Goal: Transaction & Acquisition: Book appointment/travel/reservation

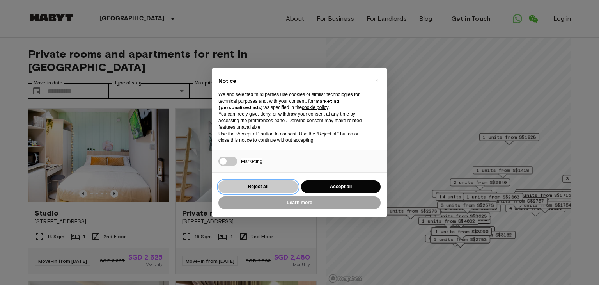
click at [253, 188] on button "Reject all" at bounding box center [258, 186] width 80 height 13
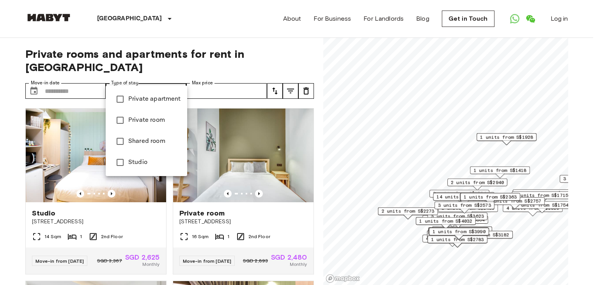
click at [278, 80] on div at bounding box center [299, 142] width 599 height 285
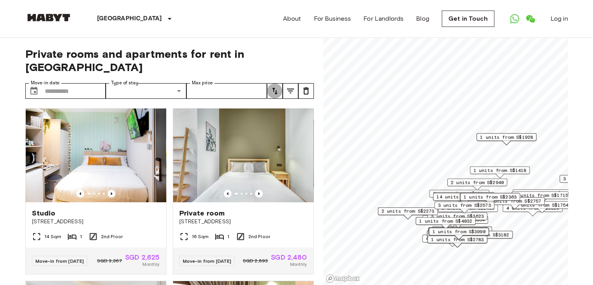
click at [278, 86] on icon "tune" at bounding box center [274, 90] width 9 height 9
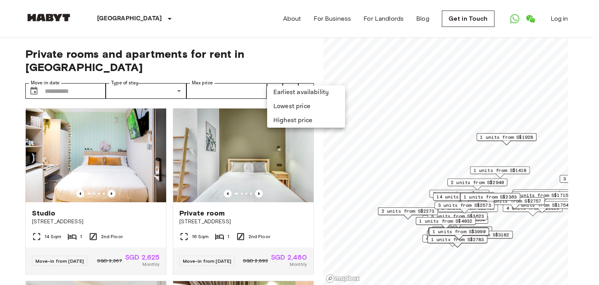
click at [281, 105] on li "Lowest price" at bounding box center [306, 106] width 78 height 14
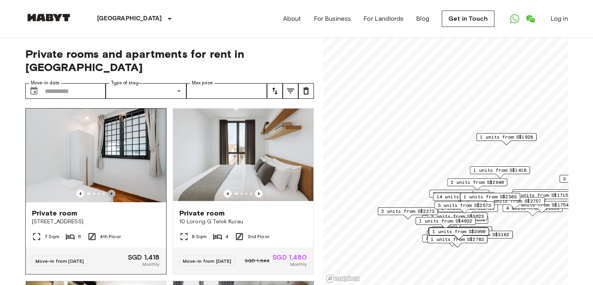
click at [108, 190] on icon "Previous image" at bounding box center [112, 194] width 8 height 8
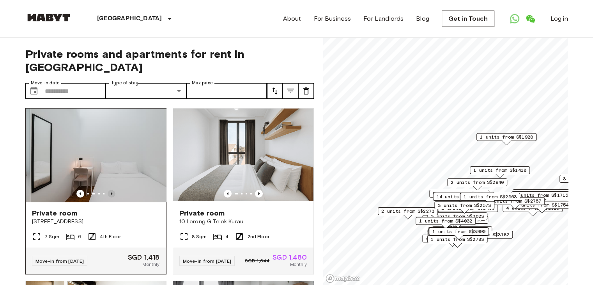
click at [108, 190] on icon "Previous image" at bounding box center [112, 194] width 8 height 8
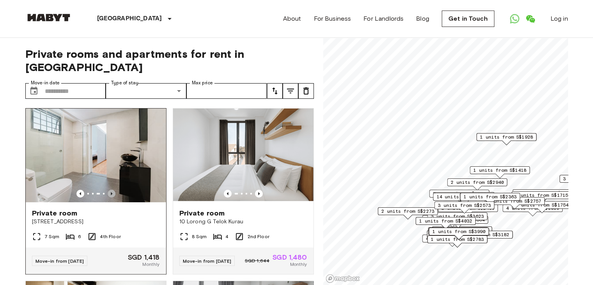
click at [108, 190] on icon "Previous image" at bounding box center [112, 194] width 8 height 8
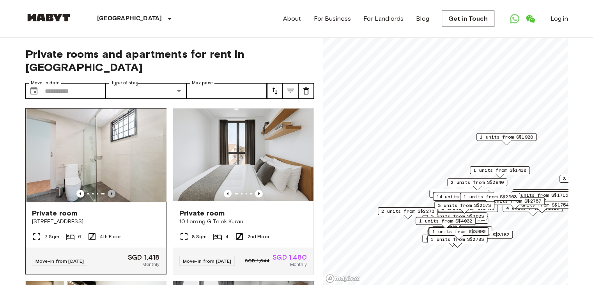
click at [108, 190] on icon "Previous image" at bounding box center [112, 194] width 8 height 8
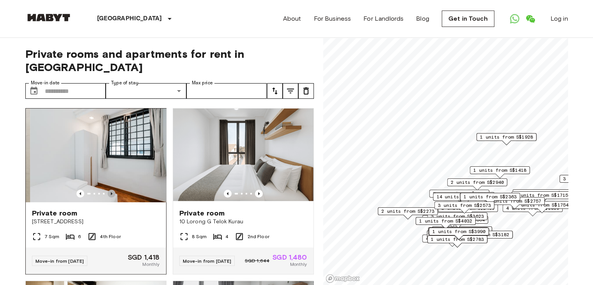
click at [108, 190] on icon "Previous image" at bounding box center [112, 194] width 8 height 8
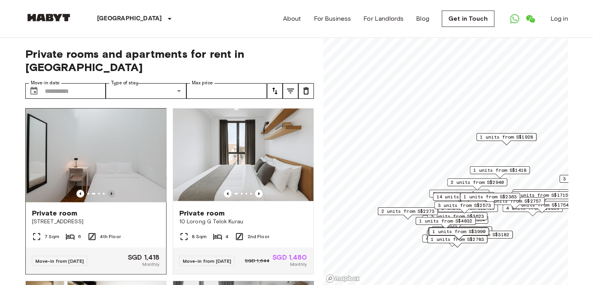
click at [108, 190] on icon "Previous image" at bounding box center [112, 194] width 8 height 8
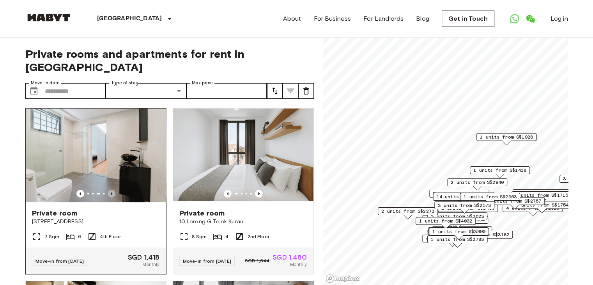
click at [110, 190] on icon "Previous image" at bounding box center [112, 194] width 8 height 8
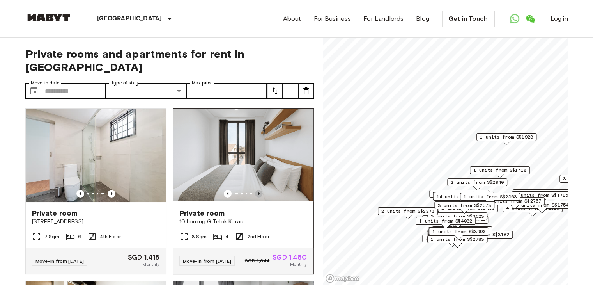
click at [256, 190] on icon "Previous image" at bounding box center [259, 194] width 8 height 8
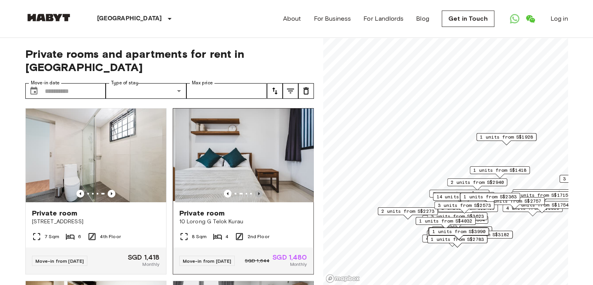
click at [256, 190] on icon "Previous image" at bounding box center [259, 194] width 8 height 8
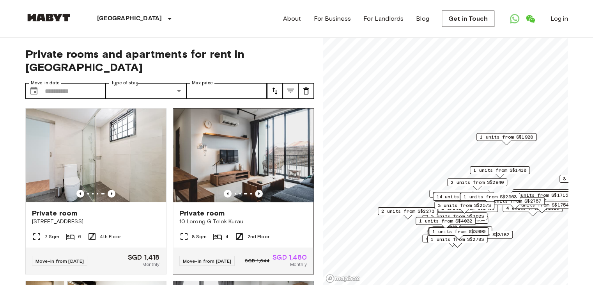
click at [256, 190] on icon "Previous image" at bounding box center [259, 194] width 8 height 8
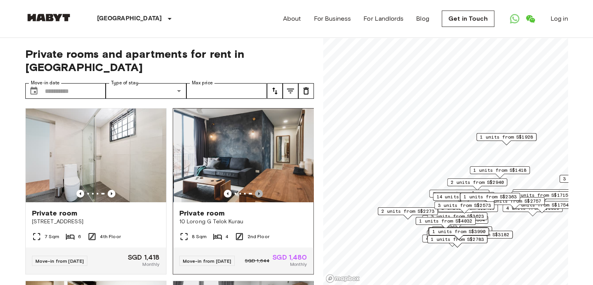
click at [256, 190] on icon "Previous image" at bounding box center [259, 194] width 8 height 8
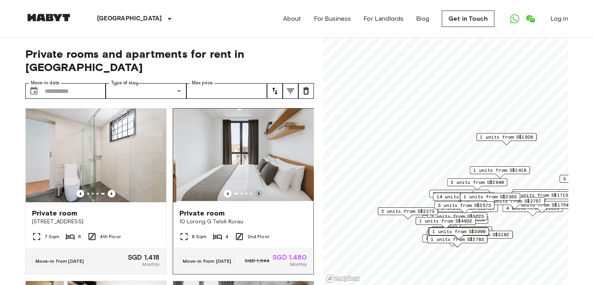
click at [256, 190] on icon "Previous image" at bounding box center [259, 194] width 8 height 8
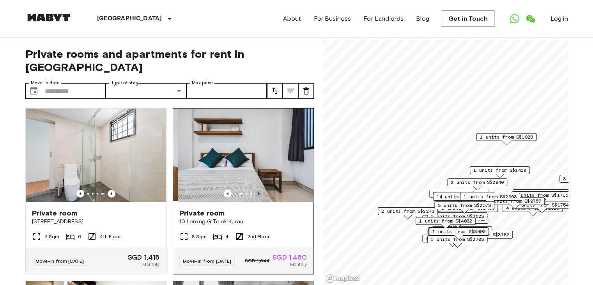
click at [256, 190] on icon "Previous image" at bounding box center [259, 194] width 8 height 8
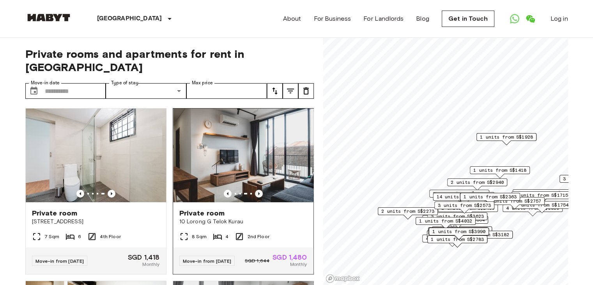
click at [256, 190] on icon "Previous image" at bounding box center [259, 194] width 8 height 8
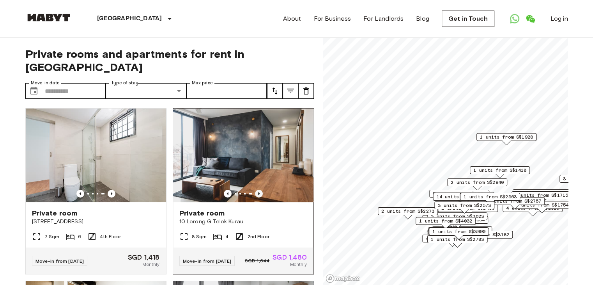
click at [256, 190] on icon "Previous image" at bounding box center [259, 194] width 8 height 8
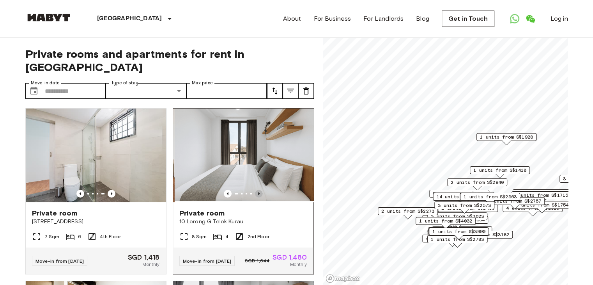
click at [256, 190] on icon "Previous image" at bounding box center [259, 194] width 8 height 8
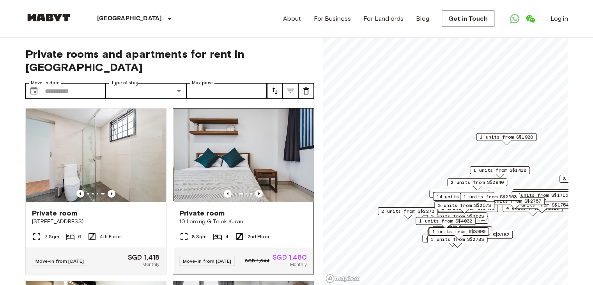
click at [256, 190] on icon "Previous image" at bounding box center [259, 194] width 8 height 8
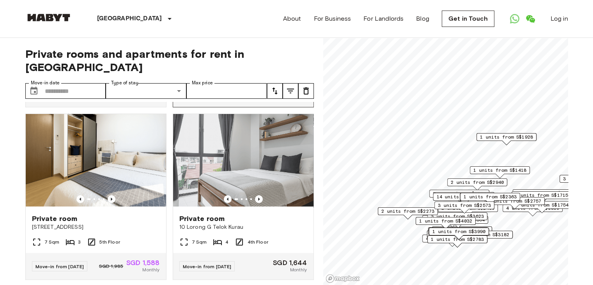
scroll to position [159, 0]
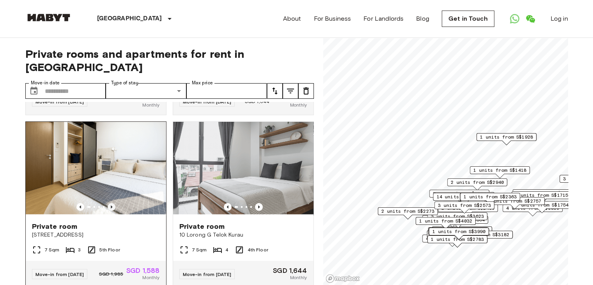
click at [111, 205] on icon "Previous image" at bounding box center [112, 206] width 2 height 3
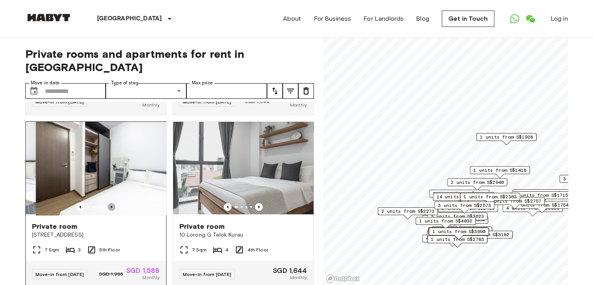
click at [111, 205] on icon "Previous image" at bounding box center [112, 206] width 2 height 3
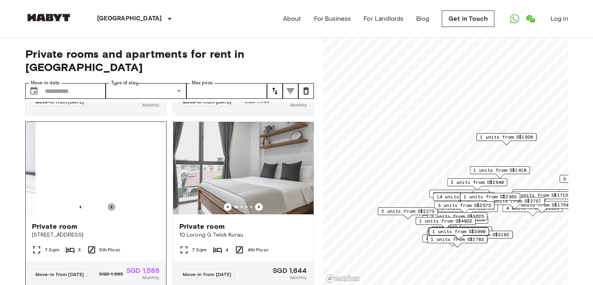
click at [111, 205] on icon "Previous image" at bounding box center [112, 206] width 2 height 3
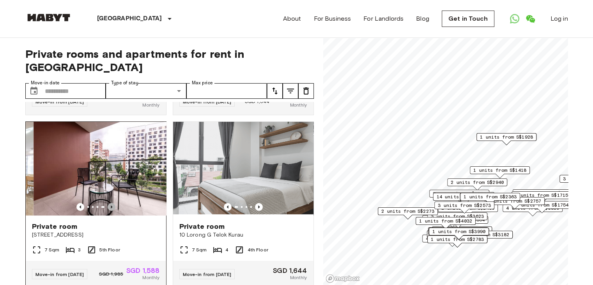
click at [111, 205] on icon "Previous image" at bounding box center [112, 206] width 2 height 3
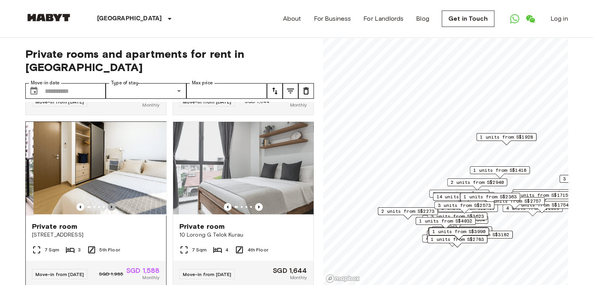
click at [111, 205] on icon "Previous image" at bounding box center [112, 206] width 2 height 3
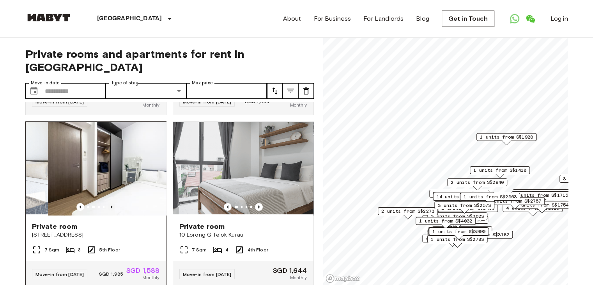
click at [111, 205] on icon "Previous image" at bounding box center [112, 206] width 2 height 3
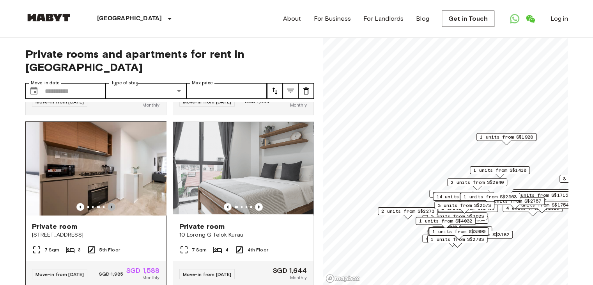
click at [111, 205] on icon "Previous image" at bounding box center [112, 206] width 2 height 3
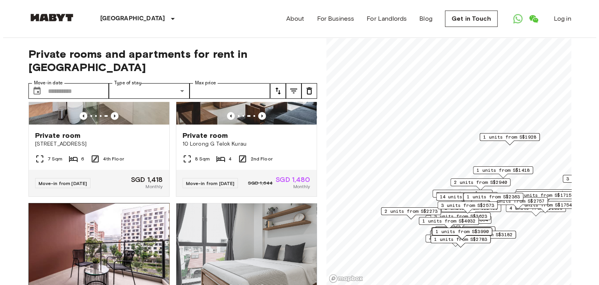
scroll to position [0, 0]
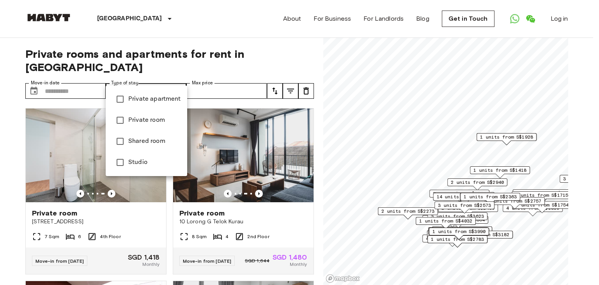
click at [291, 76] on div at bounding box center [299, 142] width 599 height 285
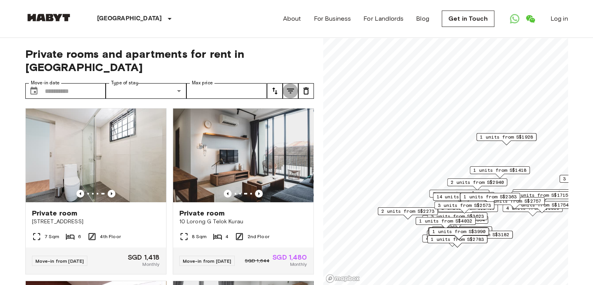
click at [291, 86] on icon "tune" at bounding box center [290, 90] width 9 height 9
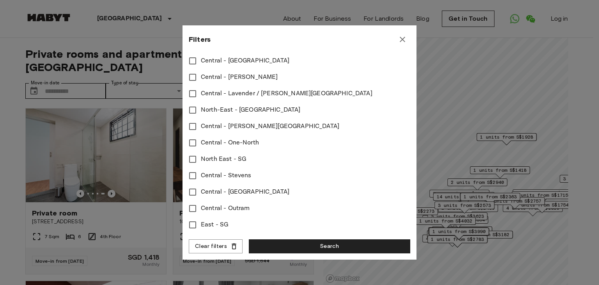
scroll to position [342, 0]
